Goal: Find specific page/section: Locate a particular part of the current website

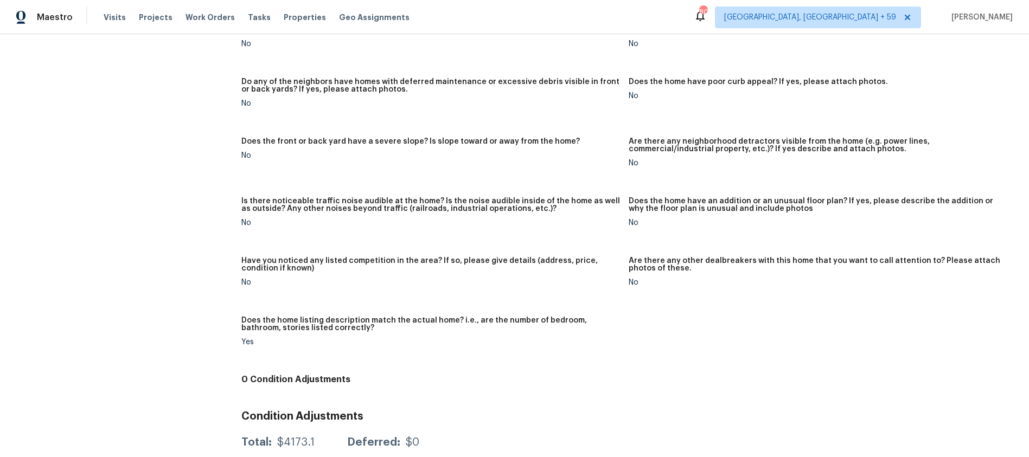
scroll to position [521, 0]
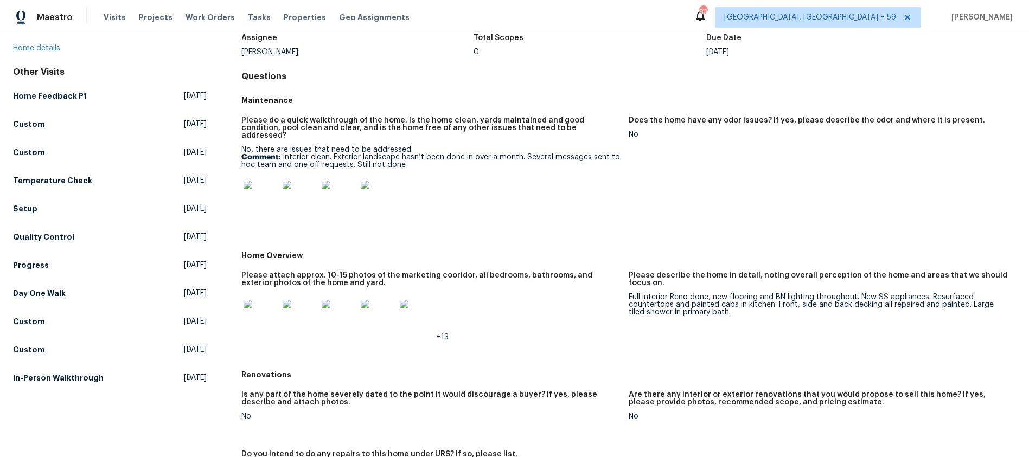
scroll to position [78, 0]
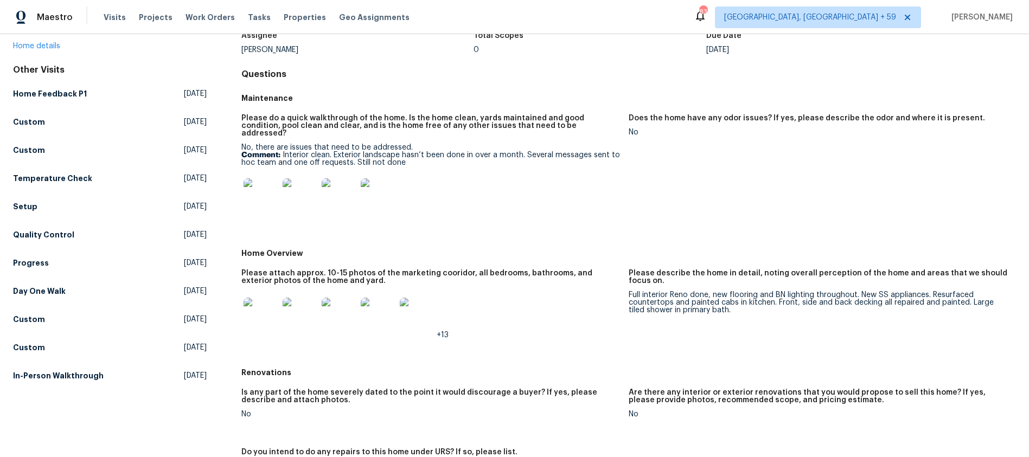
click at [252, 195] on img at bounding box center [261, 196] width 35 height 35
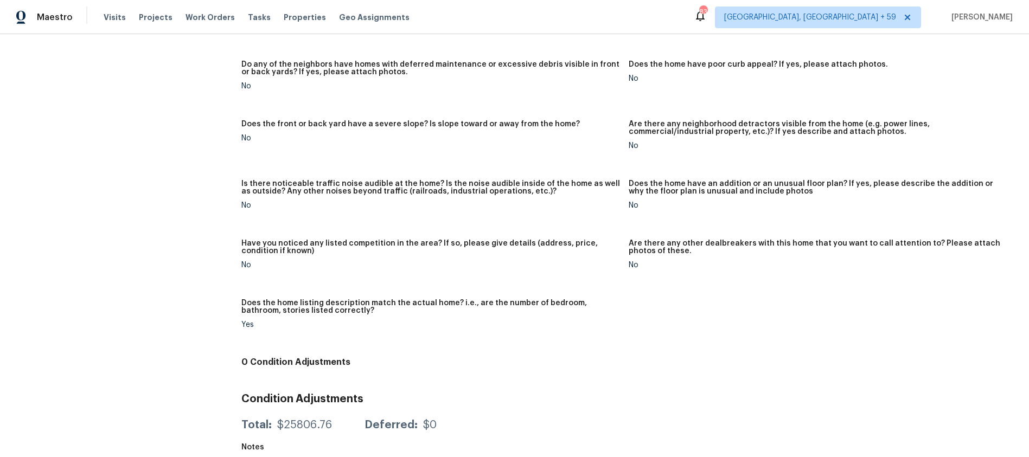
scroll to position [0, 0]
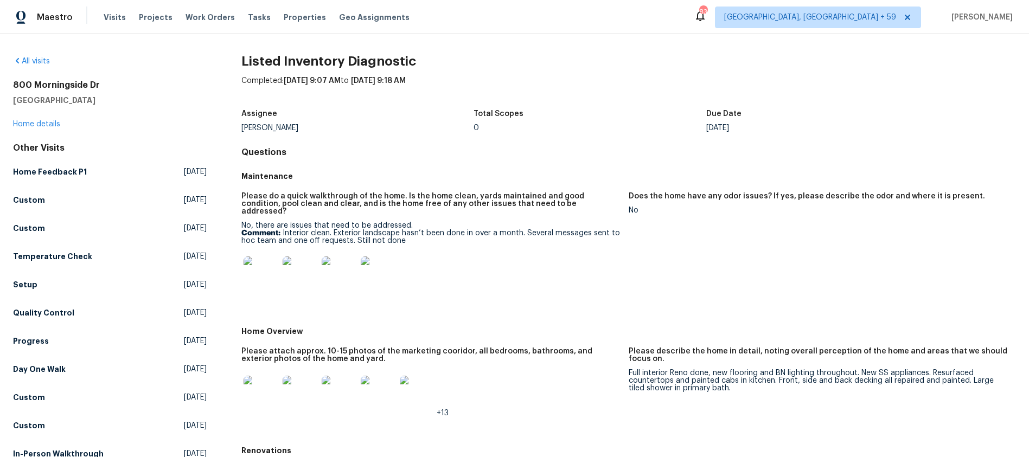
click at [52, 87] on h2 "800 Morningside Dr" at bounding box center [110, 85] width 194 height 11
copy h2 "800 Morningside Dr"
